Goal: Navigation & Orientation: Find specific page/section

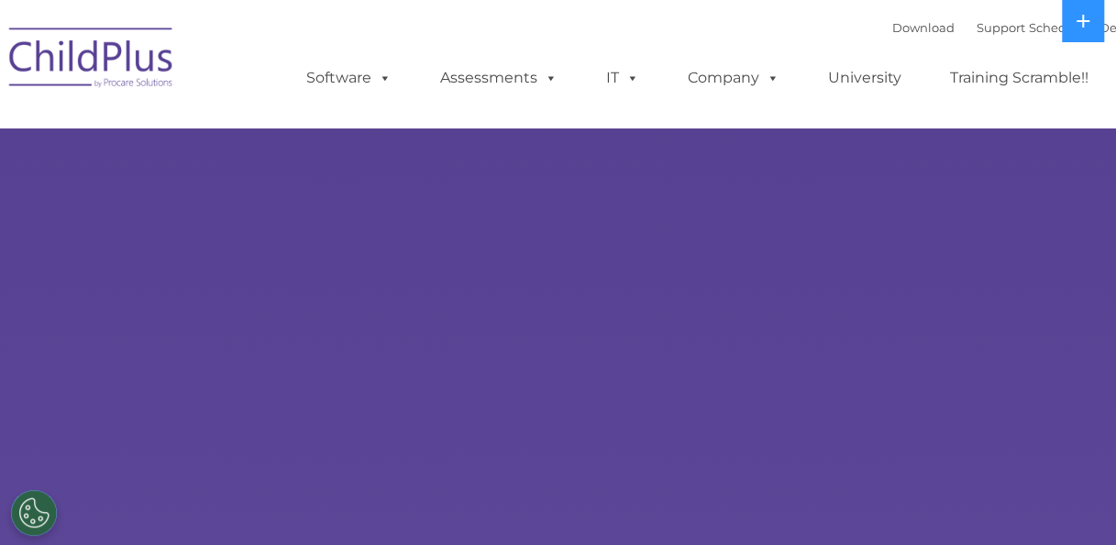
select select "MEDIUM"
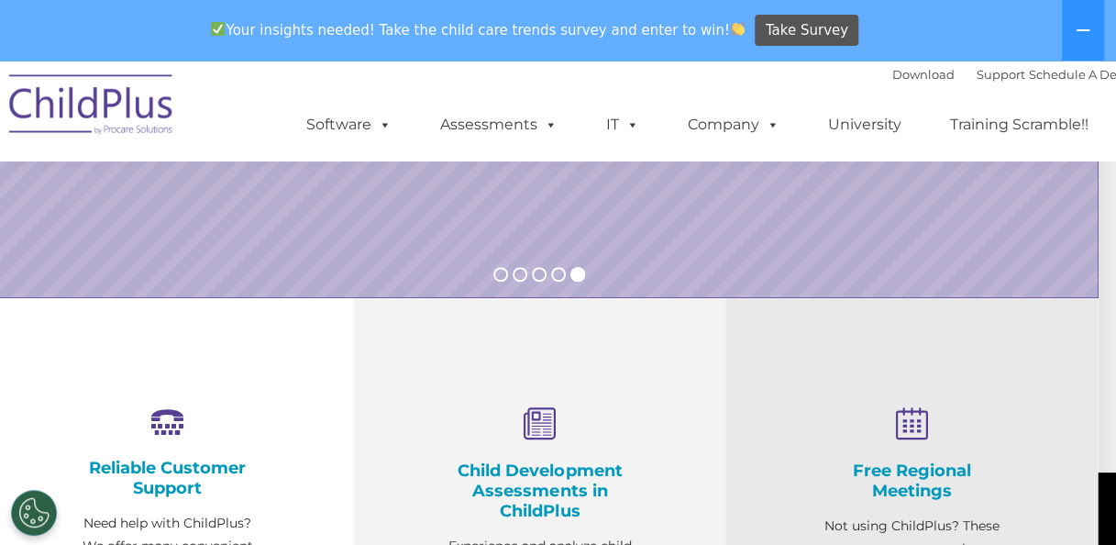
scroll to position [0, 18]
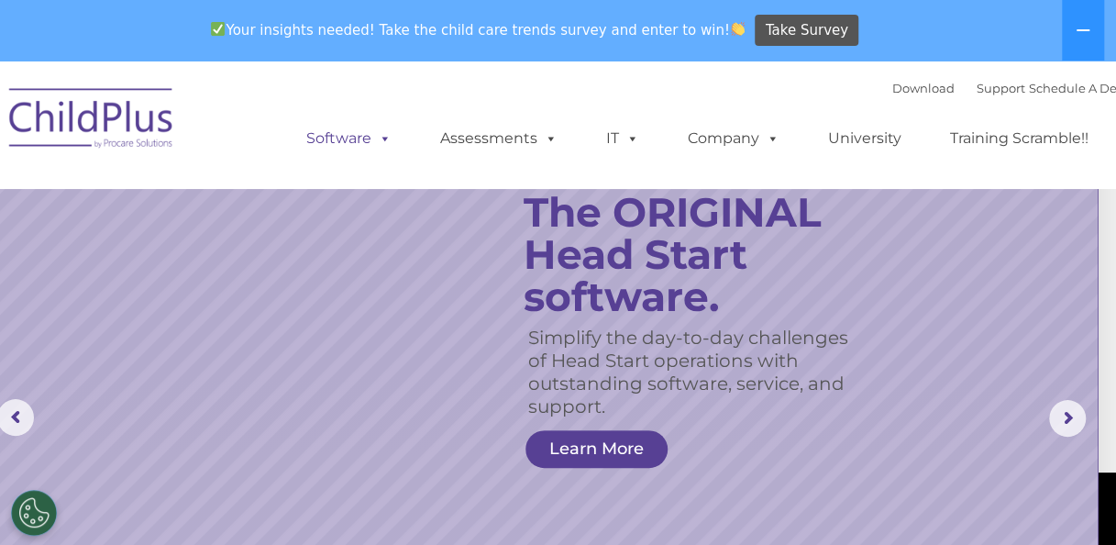
click at [385, 134] on span at bounding box center [381, 137] width 20 height 17
click at [388, 138] on span at bounding box center [381, 137] width 20 height 17
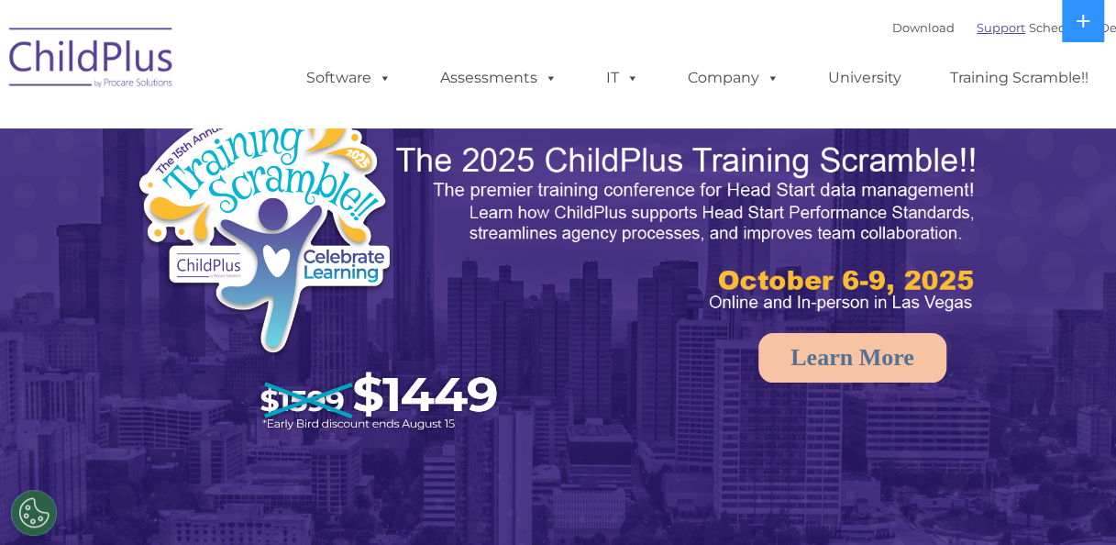
select select "MEDIUM"
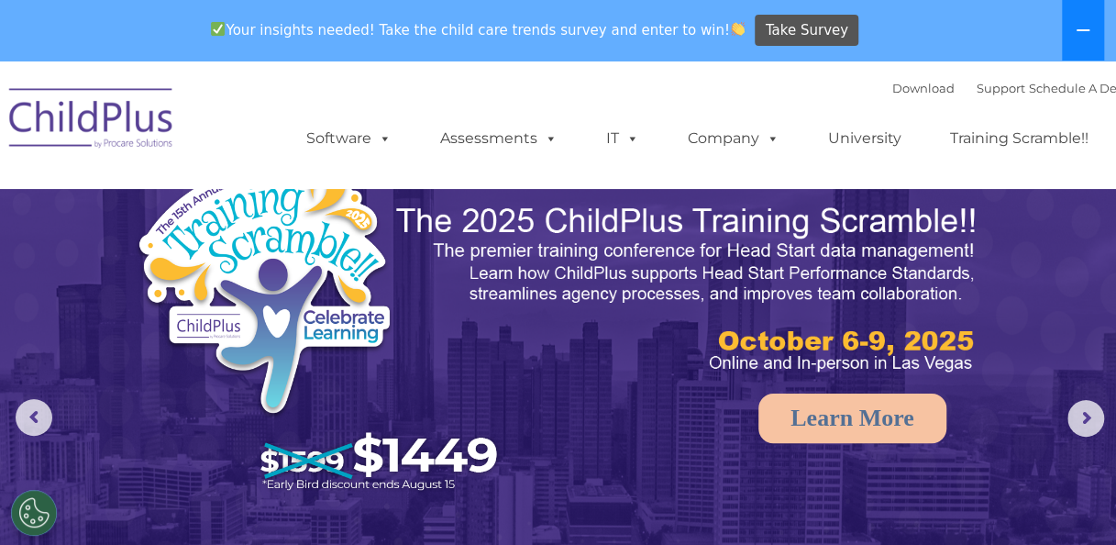
click at [1083, 25] on icon at bounding box center [1082, 30] width 15 height 15
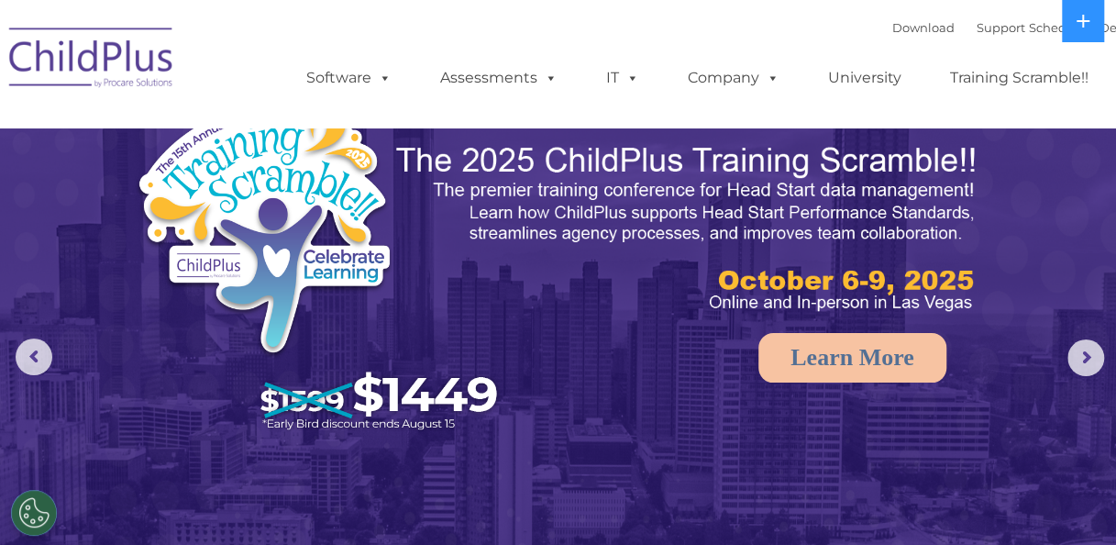
drag, startPoint x: 1083, startPoint y: 26, endPoint x: 922, endPoint y: 349, distance: 361.2
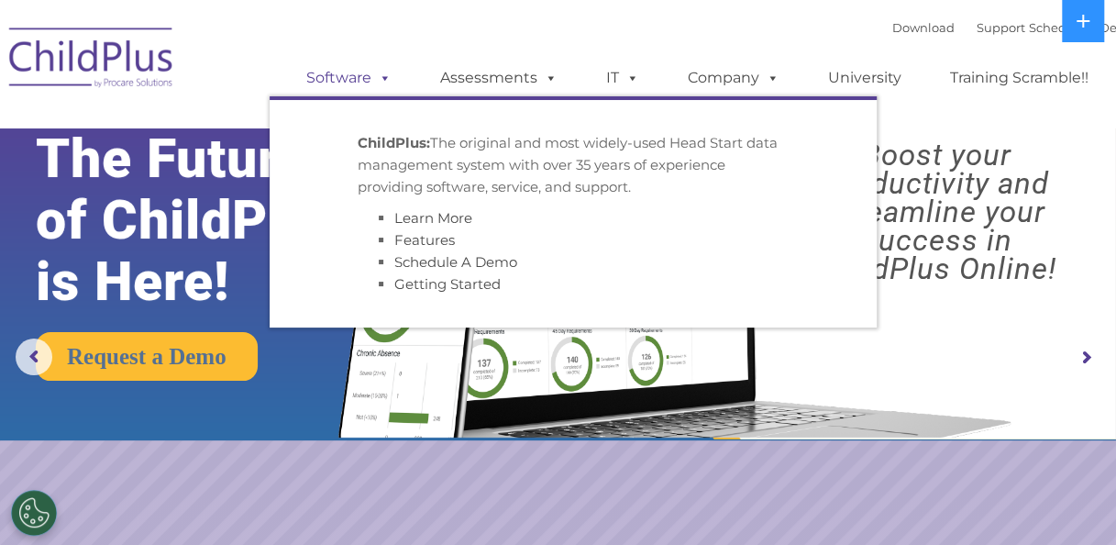
click at [376, 86] on span at bounding box center [381, 77] width 20 height 17
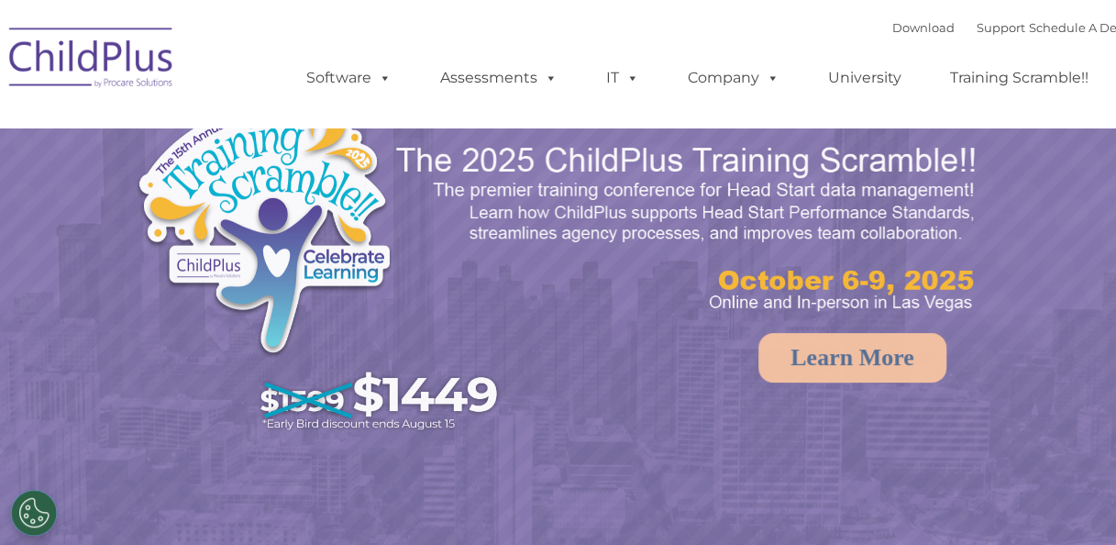
select select "MEDIUM"
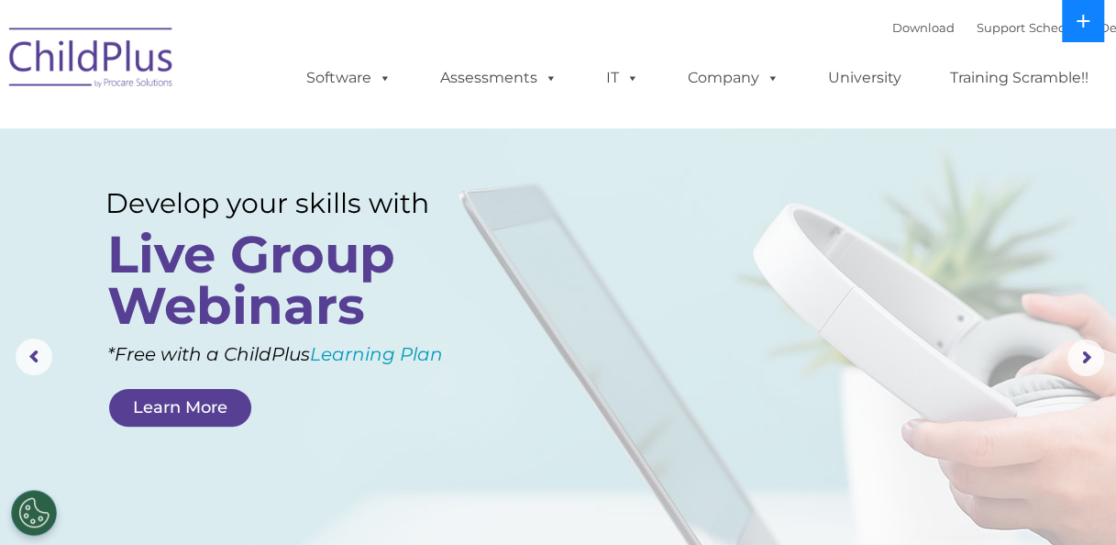
click at [1095, 27] on button at bounding box center [1083, 21] width 42 height 42
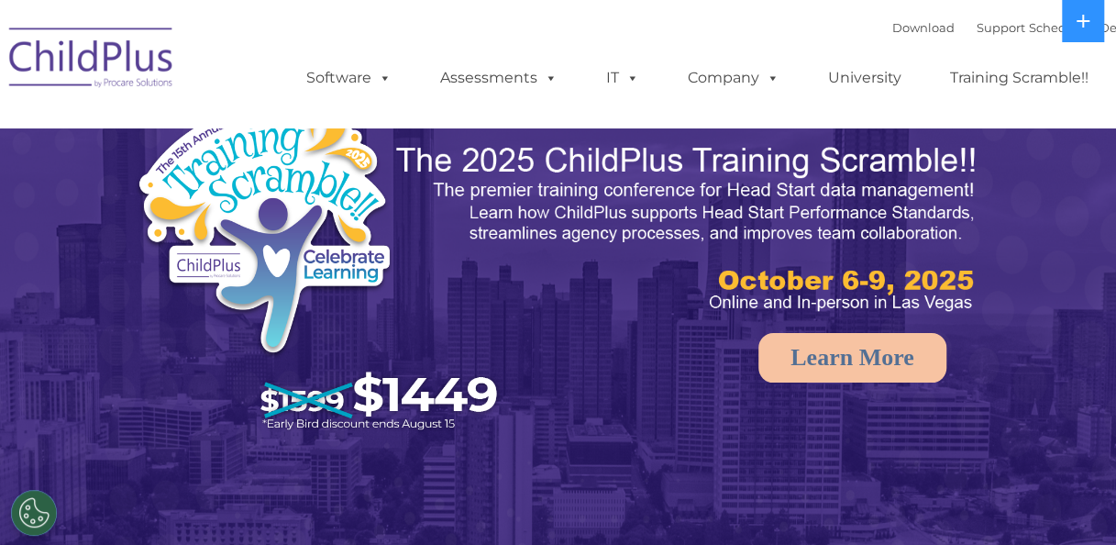
select select "MEDIUM"
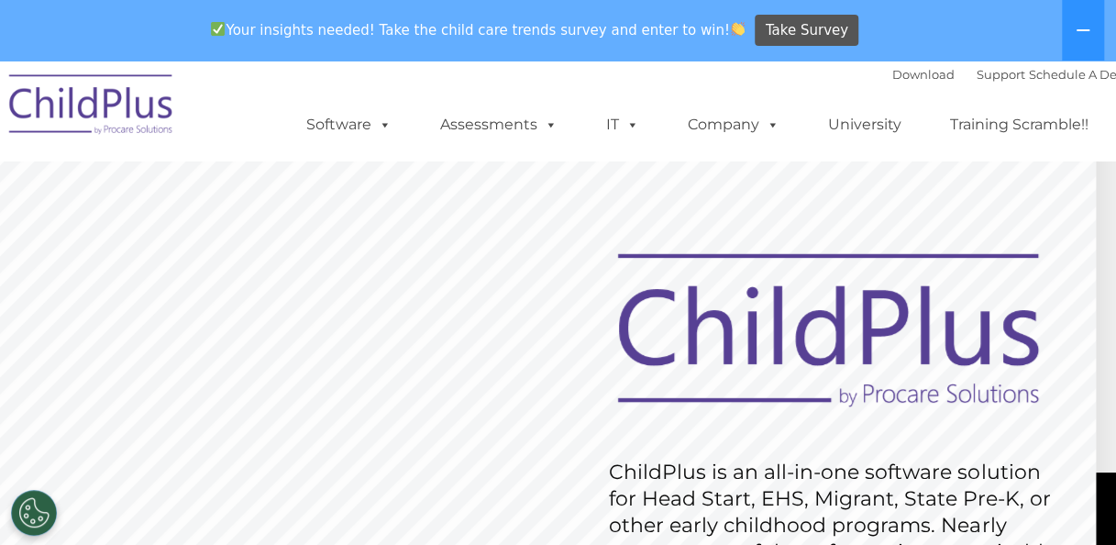
scroll to position [0, 21]
click at [353, 147] on ul "Software ChildPlus: The original and most widely-used Head Start data managemen…" at bounding box center [703, 124] width 867 height 73
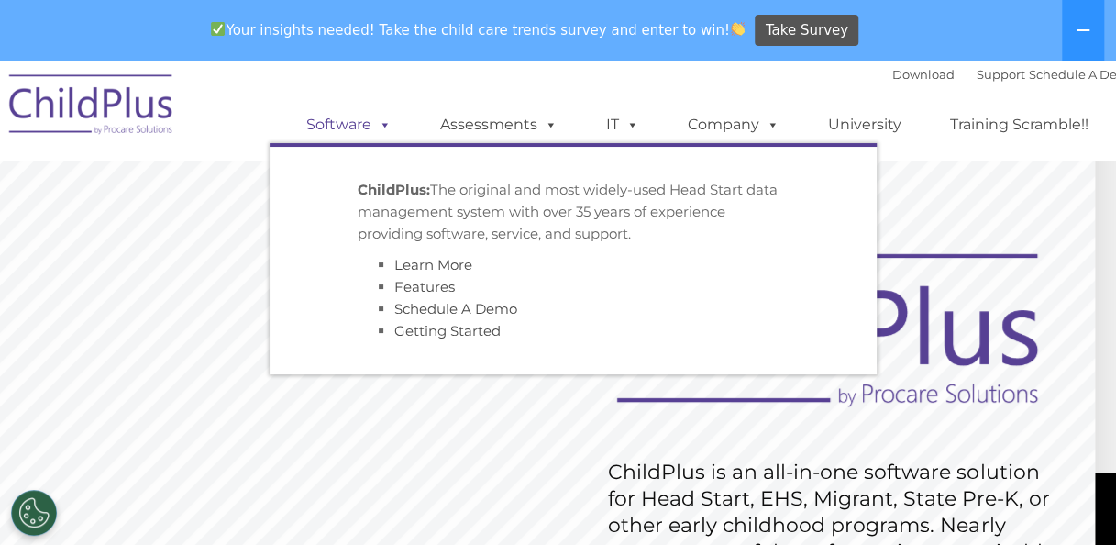
click at [352, 125] on link "Software" at bounding box center [349, 124] width 122 height 37
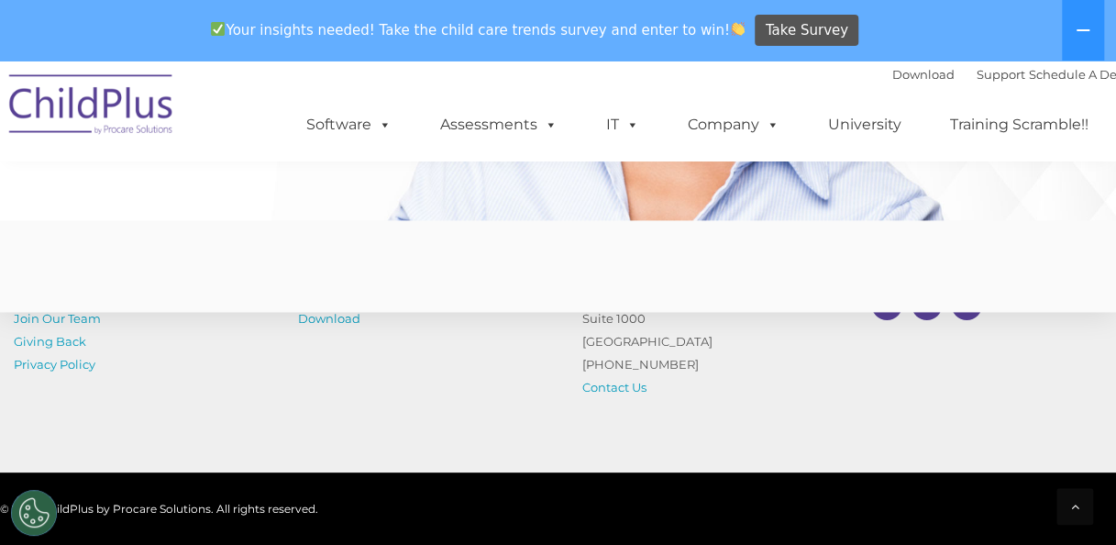
scroll to position [4518, 0]
click at [1078, 22] on button at bounding box center [1083, 30] width 42 height 61
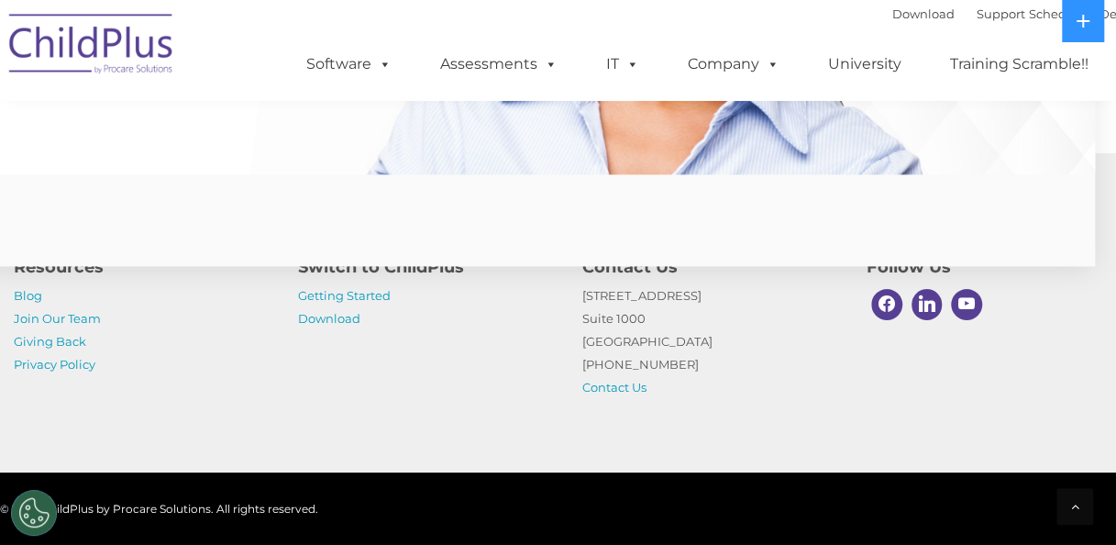
scroll to position [4503, 21]
click at [1087, 26] on icon at bounding box center [1082, 21] width 15 height 15
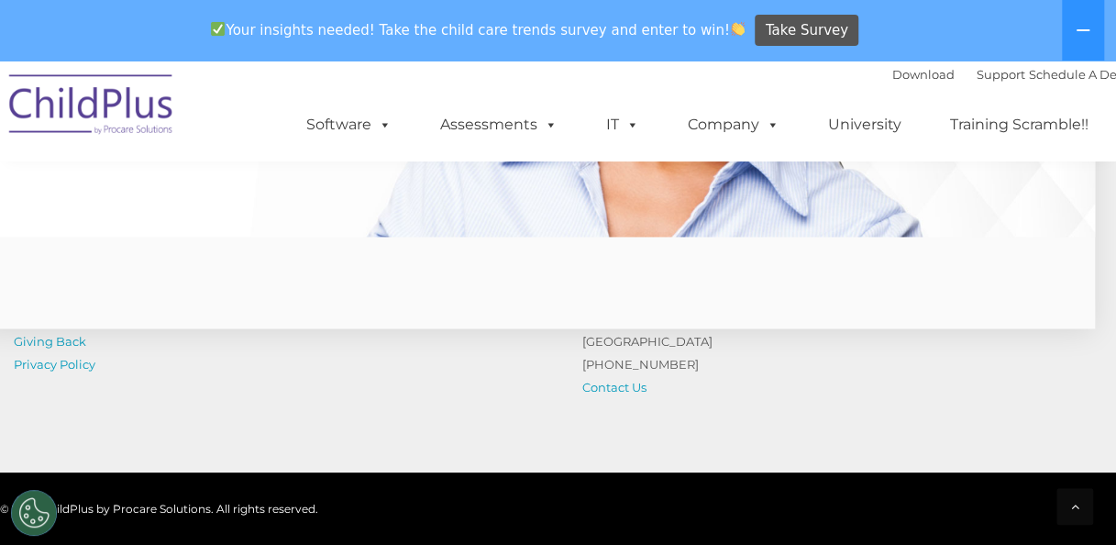
click at [104, 107] on img at bounding box center [91, 107] width 183 height 92
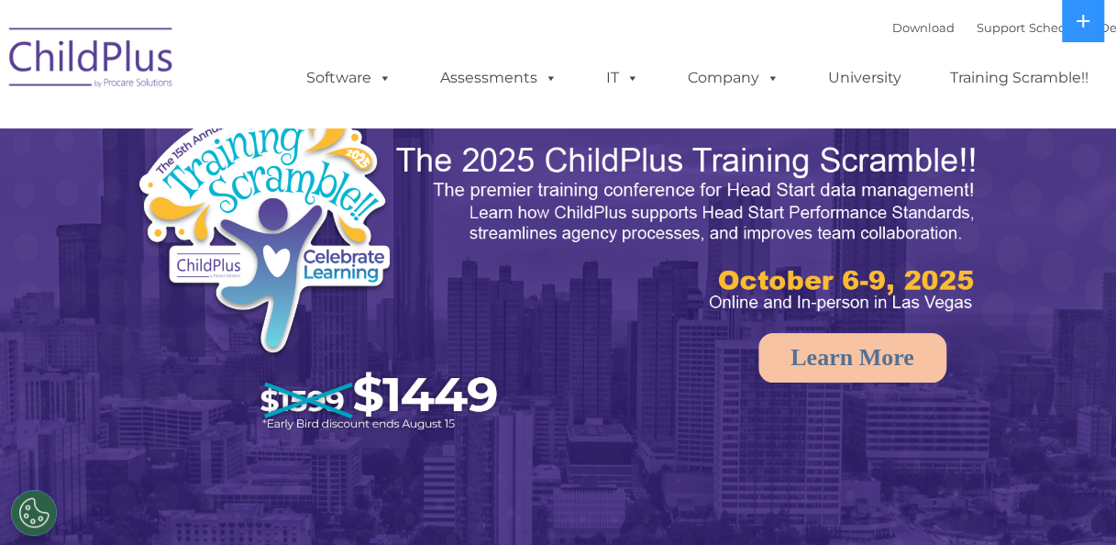
select select "MEDIUM"
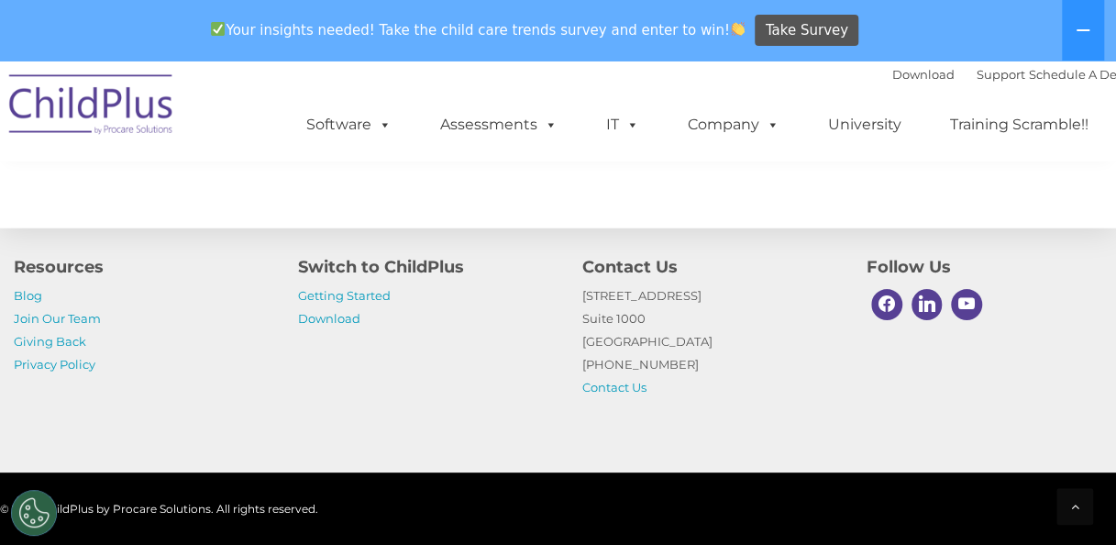
scroll to position [2190, 0]
